Goal: Information Seeking & Learning: Learn about a topic

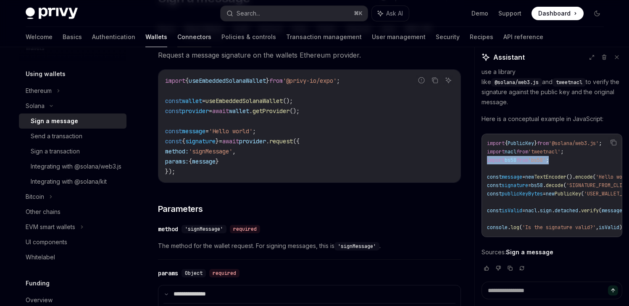
scroll to position [235, 0]
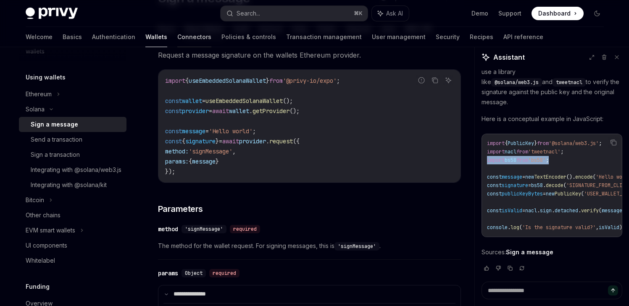
click at [177, 37] on link "Connectors" at bounding box center [194, 37] width 34 height 20
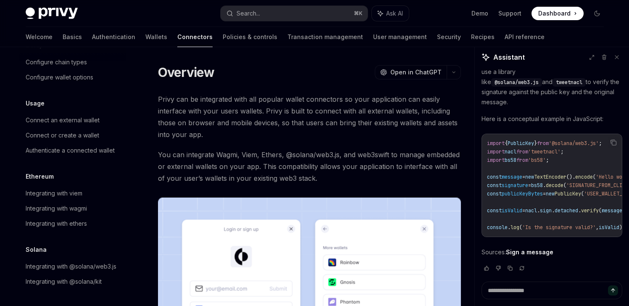
scroll to position [2, 0]
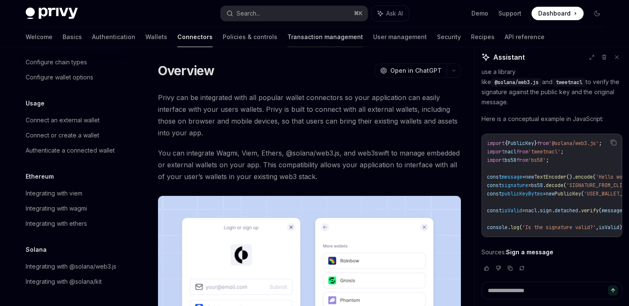
click at [289, 37] on link "Transaction management" at bounding box center [326, 37] width 76 height 20
type textarea "*"
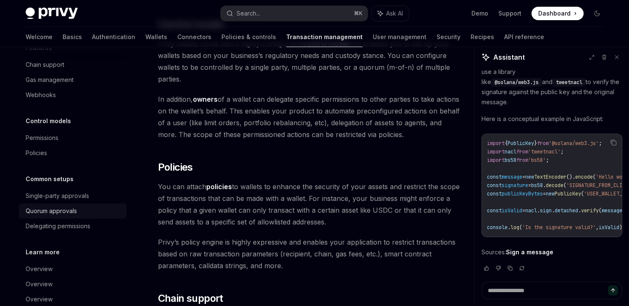
scroll to position [64, 0]
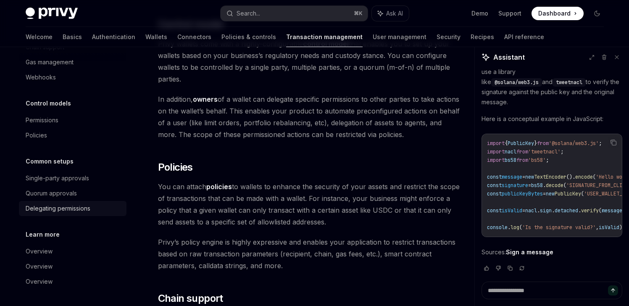
click at [83, 210] on div "Delegating permissions" at bounding box center [58, 208] width 65 height 10
click at [77, 209] on div "Delegating permissions" at bounding box center [58, 208] width 65 height 10
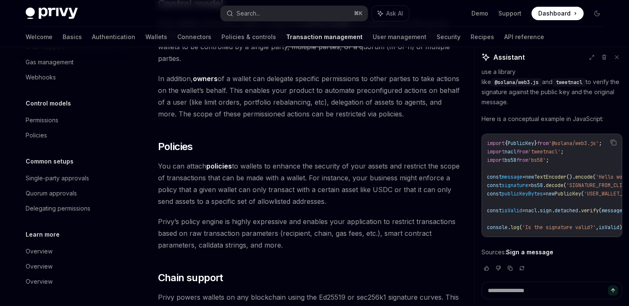
scroll to position [252, 0]
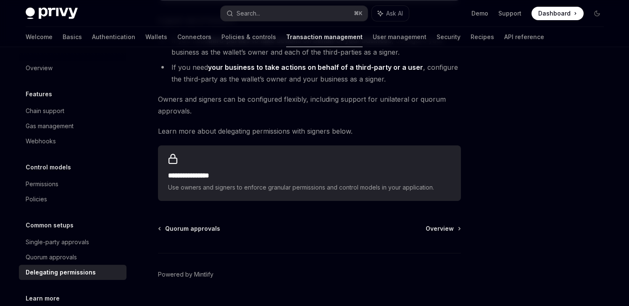
scroll to position [402, 0]
